Goal: Transaction & Acquisition: Purchase product/service

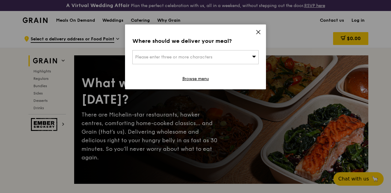
click at [258, 31] on icon at bounding box center [258, 32] width 6 height 6
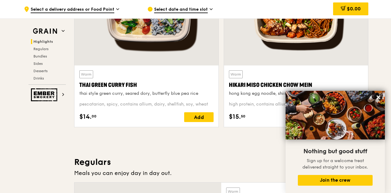
scroll to position [275, 0]
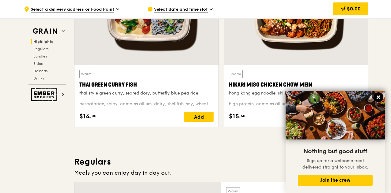
click at [380, 96] on icon at bounding box center [378, 98] width 4 height 4
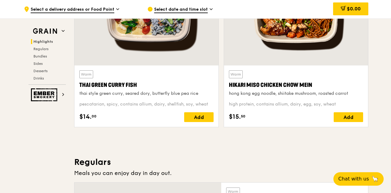
scroll to position [275, 0]
click at [124, 89] on div "Thai Green Curry Fish" at bounding box center [146, 85] width 134 height 9
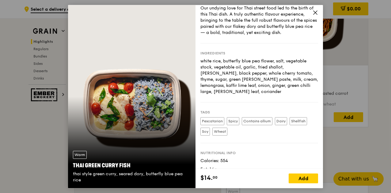
scroll to position [45, 0]
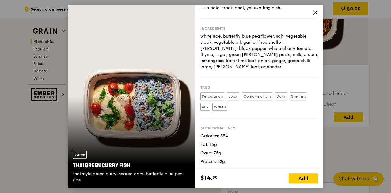
click at [313, 13] on icon at bounding box center [315, 13] width 6 height 6
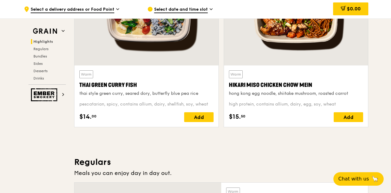
click at [291, 97] on div "hong kong egg noodle, shiitake mushroom, roasted carrot" at bounding box center [296, 94] width 134 height 6
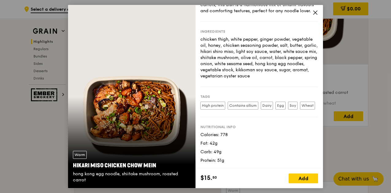
scroll to position [277, 0]
click at [314, 11] on icon at bounding box center [315, 13] width 4 height 4
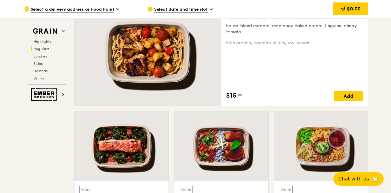
scroll to position [460, 0]
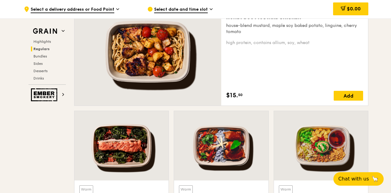
click at [265, 62] on div "Warm Honey Duo Mustard Chicken house-blend mustard, maple soy baked potato, lin…" at bounding box center [294, 51] width 137 height 98
click at [146, 68] on div at bounding box center [147, 52] width 147 height 108
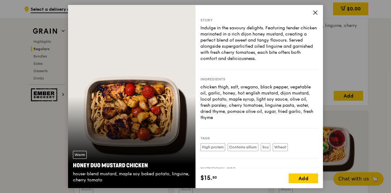
scroll to position [41, 0]
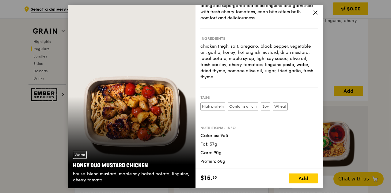
click at [313, 13] on icon at bounding box center [315, 13] width 6 height 6
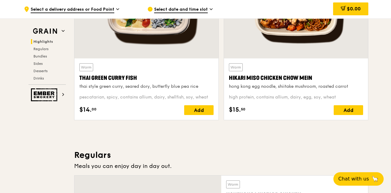
click at [122, 82] on div "Thai Green Curry Fish" at bounding box center [146, 78] width 134 height 9
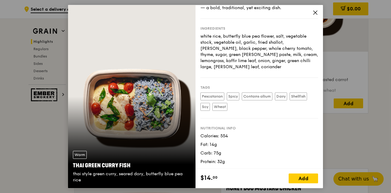
scroll to position [289, 0]
click at [316, 11] on icon at bounding box center [315, 13] width 6 height 6
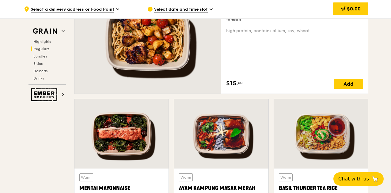
scroll to position [473, 0]
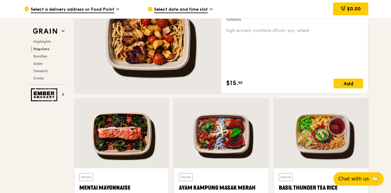
click at [175, 75] on div at bounding box center [147, 39] width 147 height 108
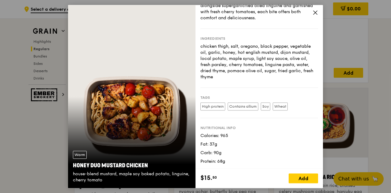
scroll to position [487, 0]
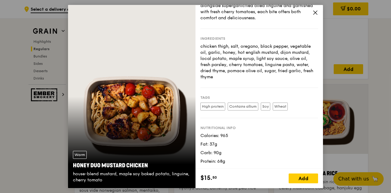
click at [315, 11] on icon at bounding box center [315, 13] width 6 height 6
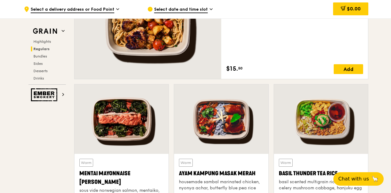
click at [145, 148] on div at bounding box center [121, 120] width 94 height 70
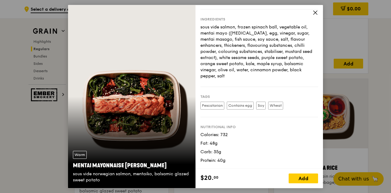
scroll to position [493, 0]
click at [312, 13] on icon at bounding box center [315, 13] width 6 height 6
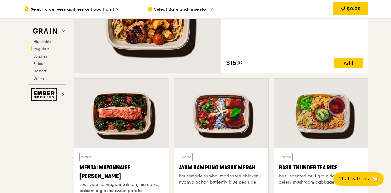
click at [217, 113] on div at bounding box center [221, 114] width 94 height 70
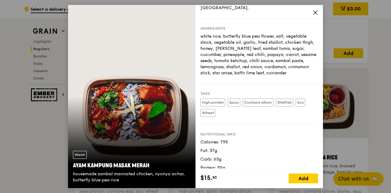
scroll to position [503, 0]
click at [316, 14] on icon at bounding box center [315, 13] width 6 height 6
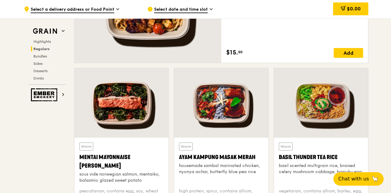
click at [328, 93] on div at bounding box center [321, 103] width 94 height 70
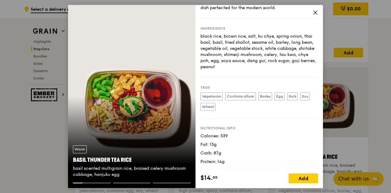
scroll to position [504, 0]
click at [312, 13] on icon at bounding box center [315, 13] width 6 height 6
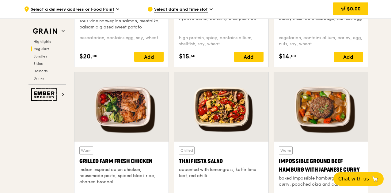
scroll to position [657, 0]
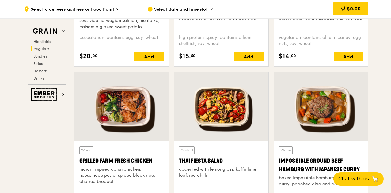
click at [138, 123] on div at bounding box center [121, 107] width 94 height 70
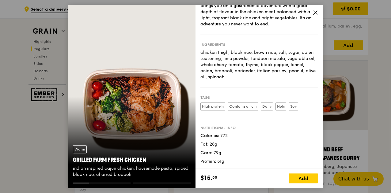
scroll to position [668, 0]
click at [317, 12] on icon at bounding box center [315, 13] width 6 height 6
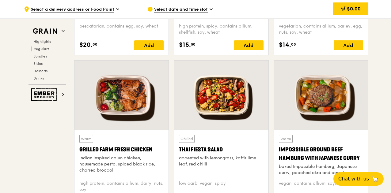
click at [233, 148] on div "Chilled Thai Fiesta Salad accented with lemongrass, kaffir lime leaf, red chilli" at bounding box center [221, 155] width 84 height 41
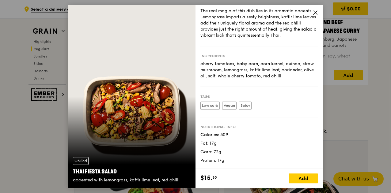
scroll to position [796, 0]
click at [314, 13] on icon at bounding box center [315, 13] width 4 height 4
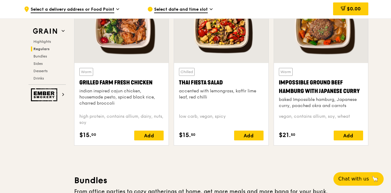
scroll to position [735, 0]
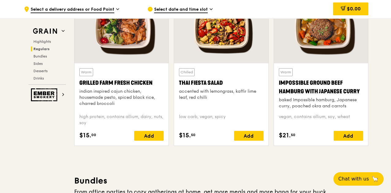
click at [307, 95] on div "Impossible Ground Beef Hamburg with Japanese Curry" at bounding box center [321, 87] width 84 height 17
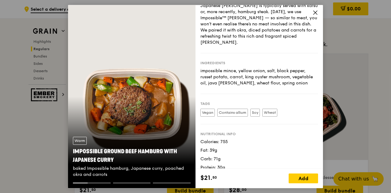
scroll to position [883, 0]
click at [314, 9] on div "Story Born in [DEMOGRAPHIC_DATA] during the Meiji era, Japanese [PERSON_NAME] i…" at bounding box center [258, 87] width 127 height 164
click at [314, 12] on icon at bounding box center [315, 13] width 6 height 6
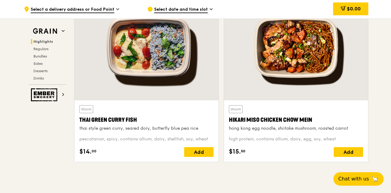
scroll to position [240, 0]
click at [145, 118] on div "Warm Thai Green [PERSON_NAME] Fish thai style green [PERSON_NAME], seared dory,…" at bounding box center [146, 118] width 134 height 26
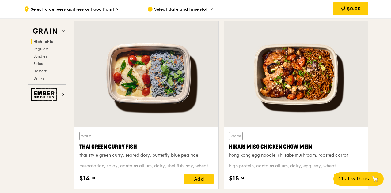
scroll to position [214, 0]
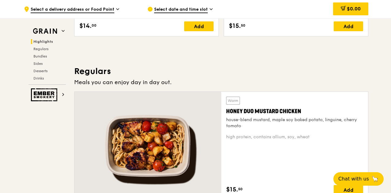
click at [175, 131] on div at bounding box center [147, 146] width 147 height 108
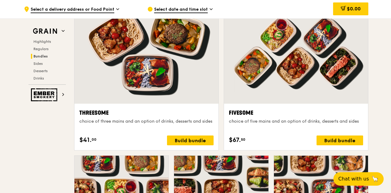
scroll to position [1091, 0]
